Goal: Navigation & Orientation: Find specific page/section

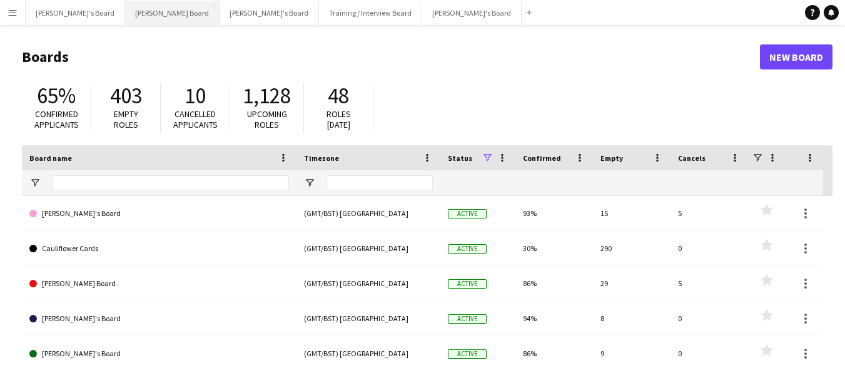
click at [129, 16] on button "[PERSON_NAME] Board Close" at bounding box center [172, 13] width 94 height 24
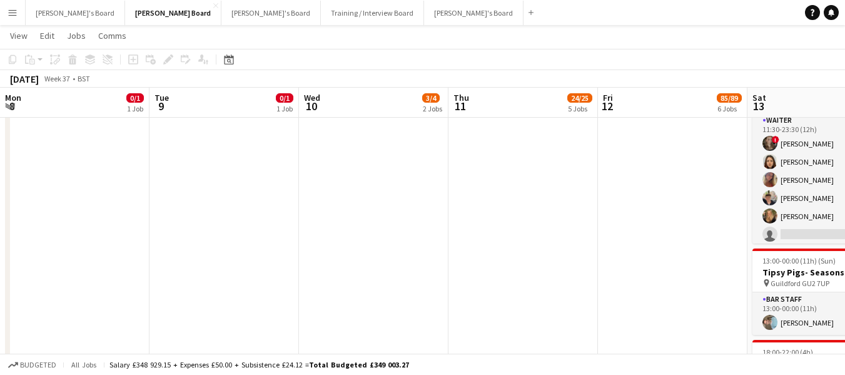
scroll to position [0, 526]
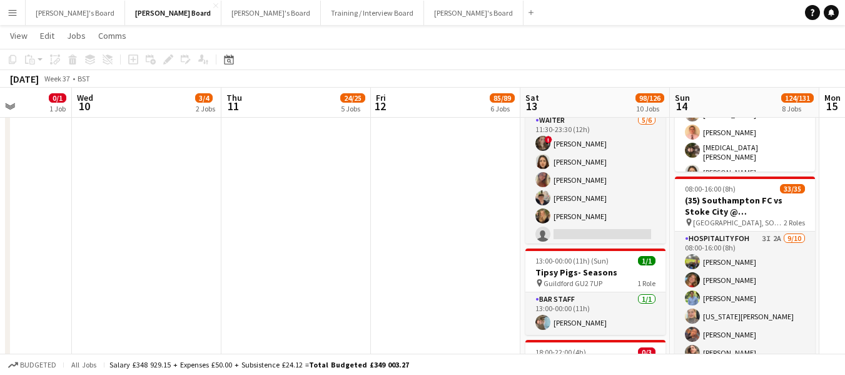
drag, startPoint x: 825, startPoint y: 300, endPoint x: 0, endPoint y: 185, distance: 833.2
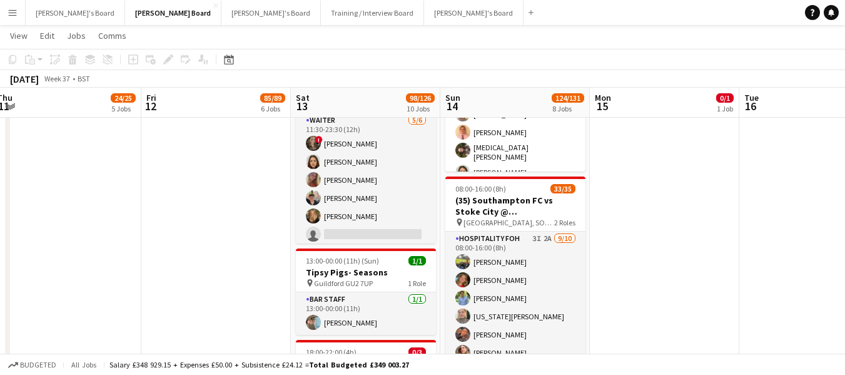
drag, startPoint x: 290, startPoint y: 186, endPoint x: 173, endPoint y: 171, distance: 118.0
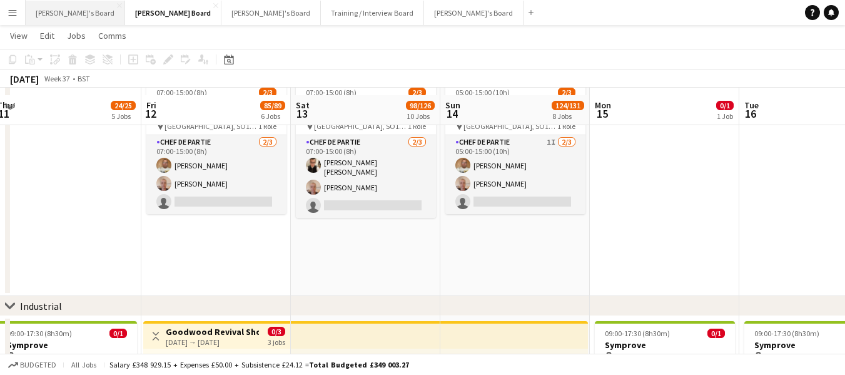
scroll to position [1726, 0]
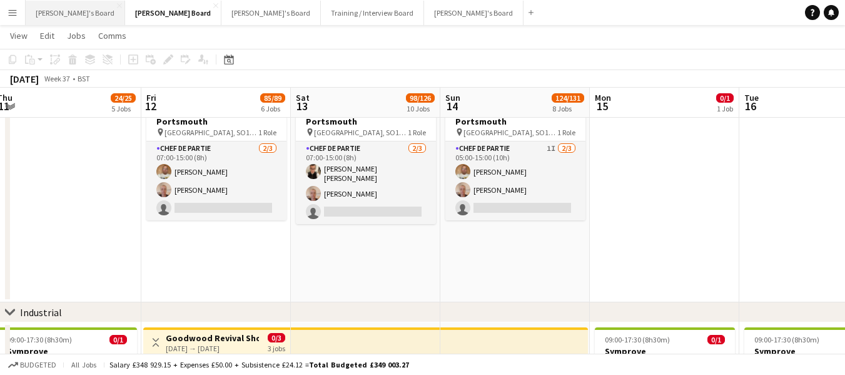
click at [76, 15] on button "[PERSON_NAME]'s Board Close" at bounding box center [75, 13] width 99 height 24
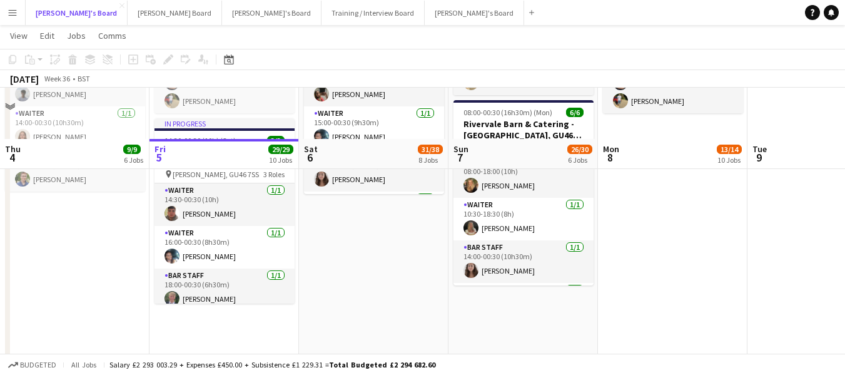
scroll to position [188, 0]
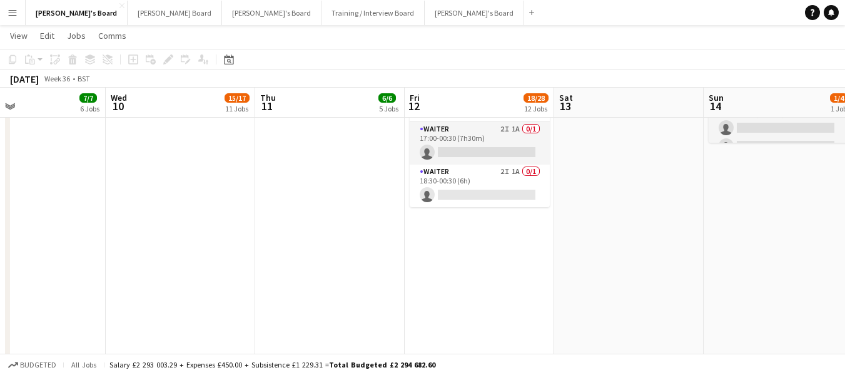
drag, startPoint x: 789, startPoint y: 236, endPoint x: 124, endPoint y: 236, distance: 664.3
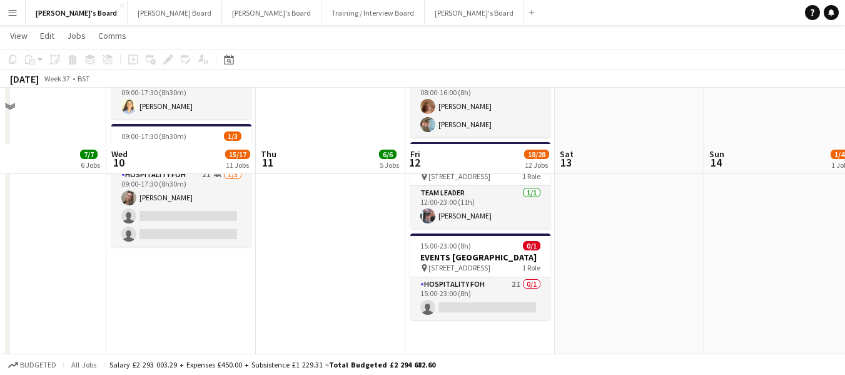
scroll to position [0, 0]
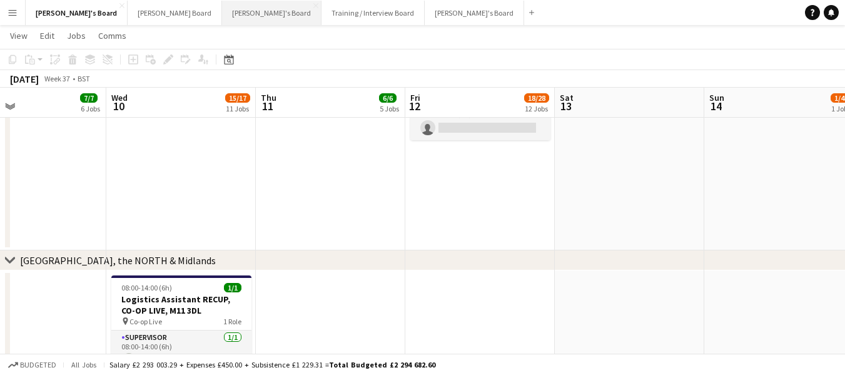
click at [222, 16] on button "[PERSON_NAME]'s Board Close" at bounding box center [271, 13] width 99 height 24
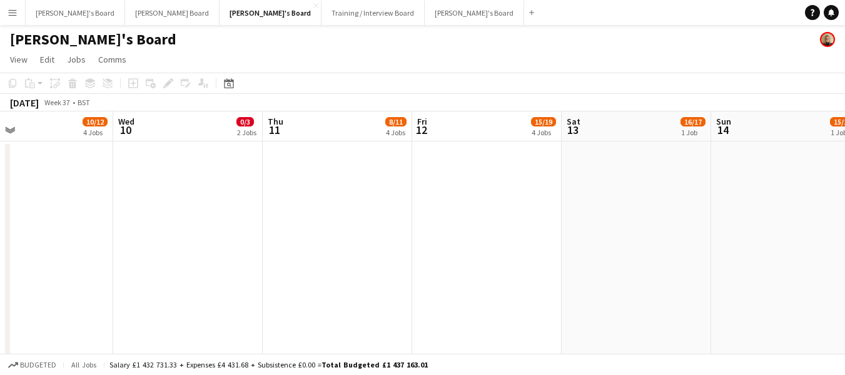
drag, startPoint x: 784, startPoint y: 271, endPoint x: 0, endPoint y: 178, distance: 789.2
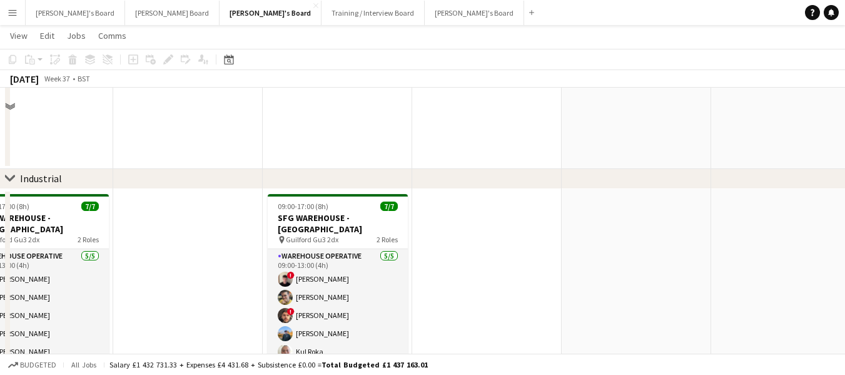
scroll to position [154, 0]
